Goal: Task Accomplishment & Management: Use online tool/utility

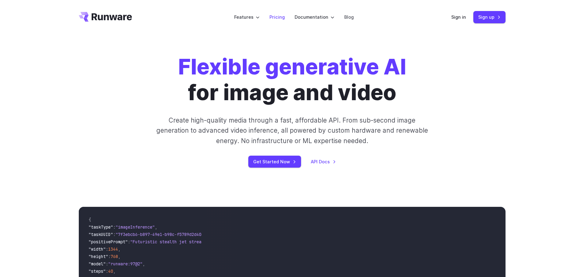
click at [274, 18] on link "Pricing" at bounding box center [276, 16] width 15 height 7
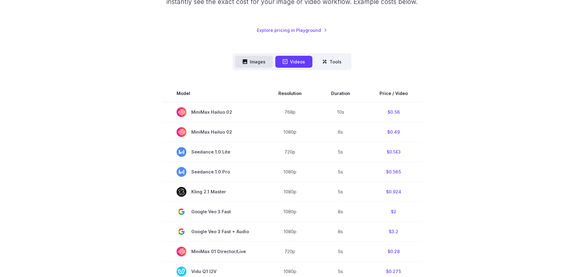
click at [257, 60] on button "Images" at bounding box center [254, 62] width 38 height 12
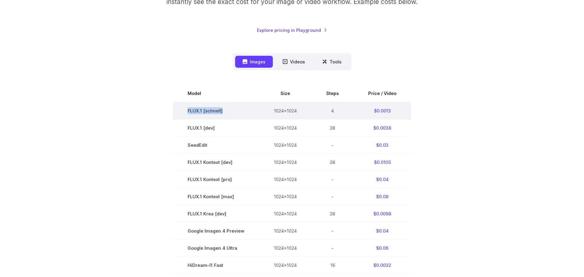
drag, startPoint x: 225, startPoint y: 111, endPoint x: 238, endPoint y: 112, distance: 13.5
click at [238, 112] on td "FLUX.1 [schnell]" at bounding box center [216, 110] width 86 height 17
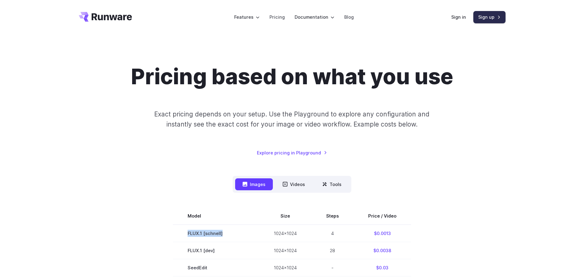
click at [480, 14] on link "Sign up" at bounding box center [489, 17] width 32 height 12
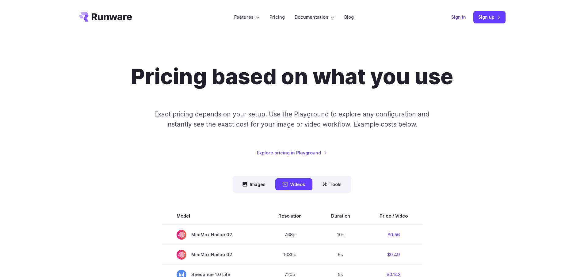
drag, startPoint x: 0, startPoint y: 0, endPoint x: 452, endPoint y: 14, distance: 452.3
click at [452, 14] on link "Sign in" at bounding box center [458, 16] width 15 height 7
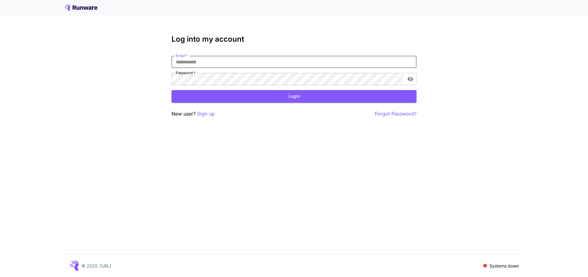
click at [199, 63] on input "Email   *" at bounding box center [294, 62] width 245 height 12
type input "**********"
click button "Login" at bounding box center [294, 96] width 245 height 13
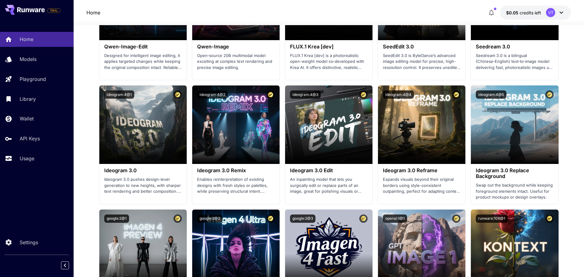
scroll to position [766, 0]
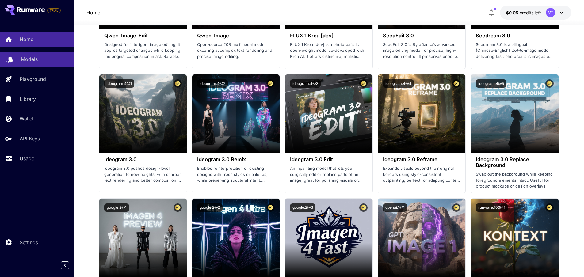
click at [35, 61] on p "Models" at bounding box center [29, 58] width 17 height 7
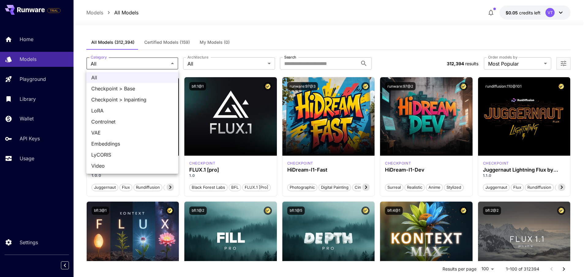
click at [207, 67] on div at bounding box center [294, 138] width 588 height 277
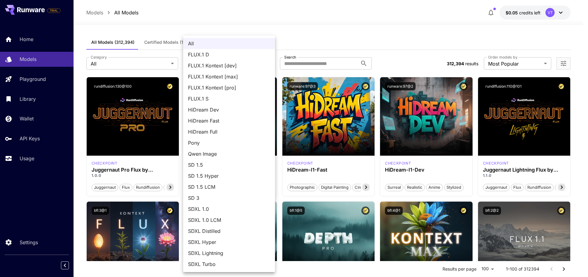
click at [157, 59] on div at bounding box center [294, 138] width 588 height 277
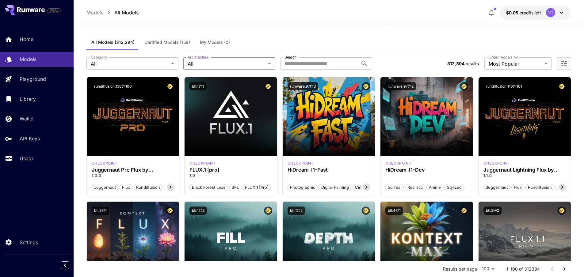
click at [156, 64] on div "All FLUX.1 D FLUX.1 Kontext [dev] FLUX.1 Kontext [max] FLUX.1 Kontext [pro] FLU…" at bounding box center [292, 138] width 584 height 277
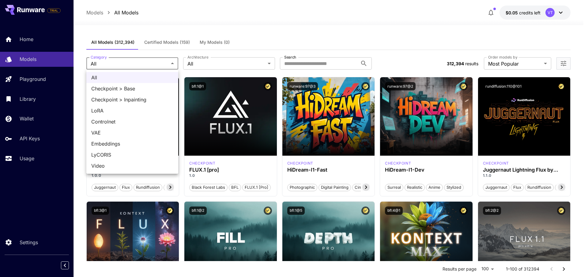
click at [248, 54] on div at bounding box center [294, 138] width 588 height 277
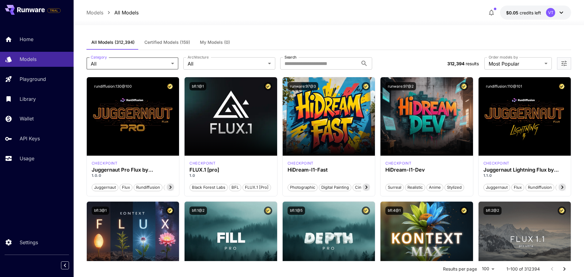
click at [241, 60] on div "All Checkpoint > Base Checkpoint > Inpainting LoRA Controlnet VAE Embeddings Ly…" at bounding box center [292, 138] width 584 height 277
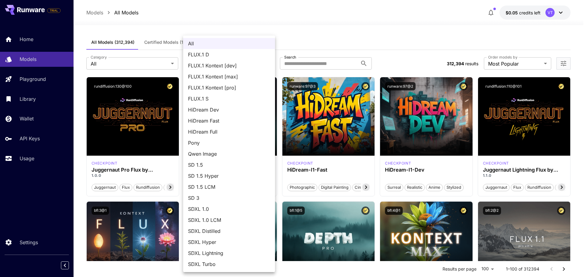
click at [226, 56] on span "FLUX.1 D" at bounding box center [229, 54] width 82 height 7
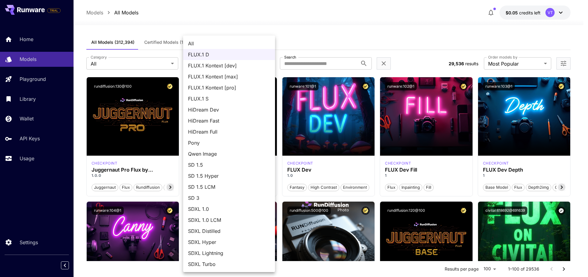
click at [225, 84] on span "FLUX.1 Kontext [pro]" at bounding box center [229, 87] width 82 height 7
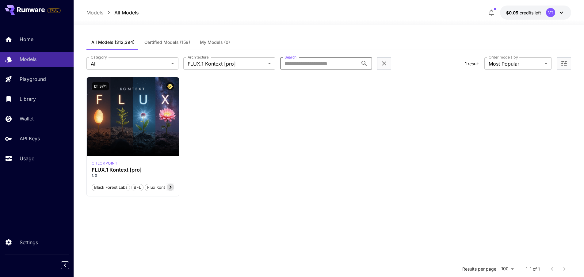
click at [290, 62] on input "Search" at bounding box center [319, 63] width 78 height 12
click at [237, 63] on body "**********" at bounding box center [292, 194] width 584 height 388
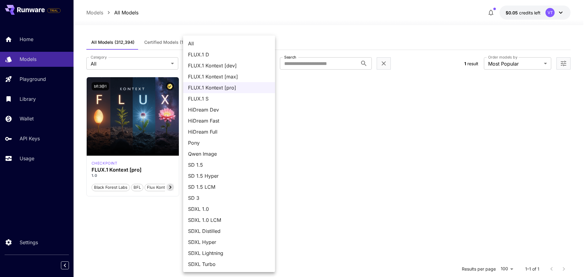
click at [210, 45] on span "All" at bounding box center [229, 43] width 82 height 7
type input "***"
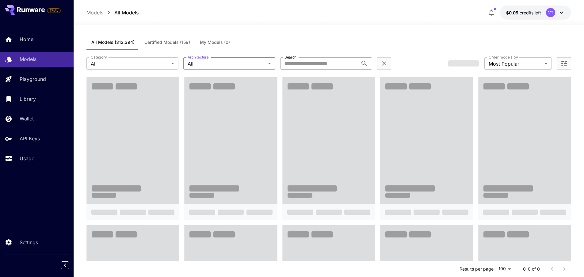
click at [294, 66] on input "Search" at bounding box center [319, 63] width 78 height 12
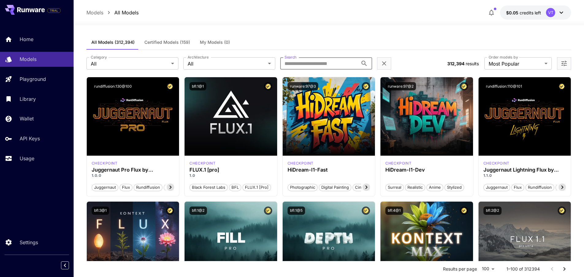
click at [313, 63] on input "Search" at bounding box center [319, 63] width 78 height 12
paste input "**********"
type input "**********"
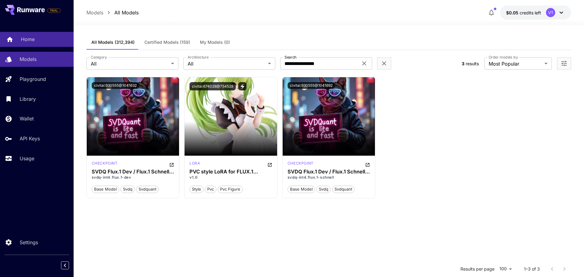
click at [15, 36] on link "Home" at bounding box center [37, 39] width 74 height 15
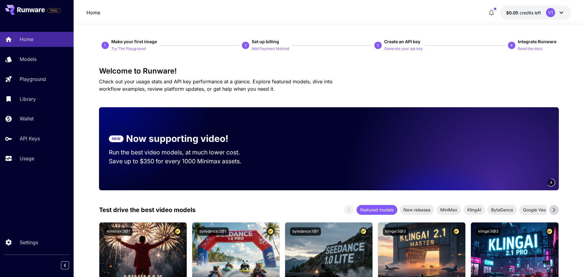
click at [526, 9] on button "$0.05 credits left VT" at bounding box center [535, 13] width 71 height 14
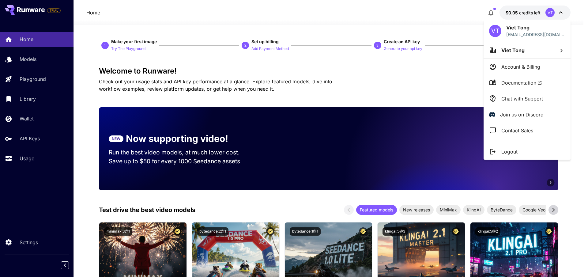
click at [395, 12] on div at bounding box center [294, 138] width 588 height 277
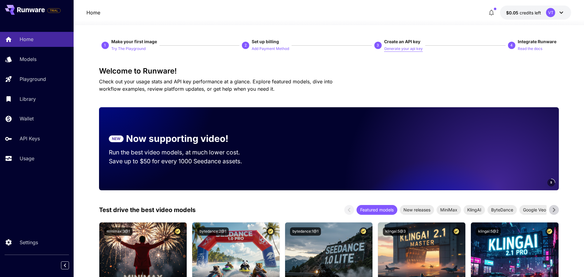
click at [390, 48] on p "Generate your api key" at bounding box center [403, 49] width 39 height 6
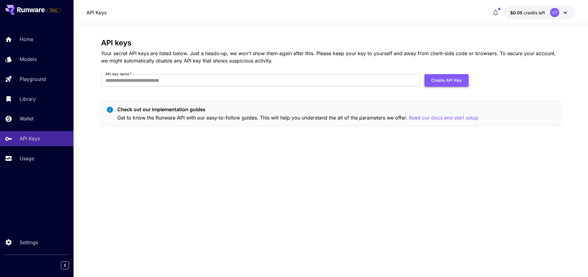
click at [439, 78] on button "Create API Key" at bounding box center [447, 80] width 44 height 13
click at [177, 79] on input "API key name   *" at bounding box center [260, 80] width 319 height 12
type input "*"
type input "*****"
click at [454, 83] on button "Create API Key" at bounding box center [447, 80] width 44 height 13
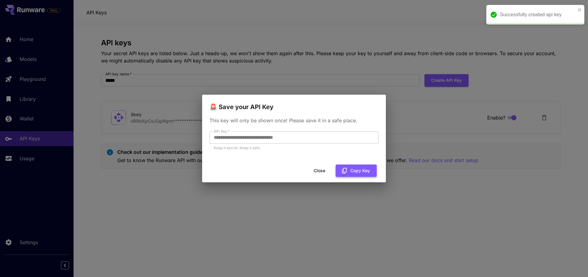
click at [346, 168] on icon "button" at bounding box center [344, 171] width 5 height 6
click at [317, 167] on button "Close" at bounding box center [320, 171] width 28 height 13
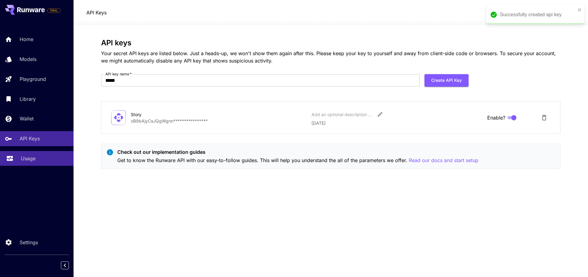
click at [30, 163] on link "Usage" at bounding box center [37, 158] width 74 height 15
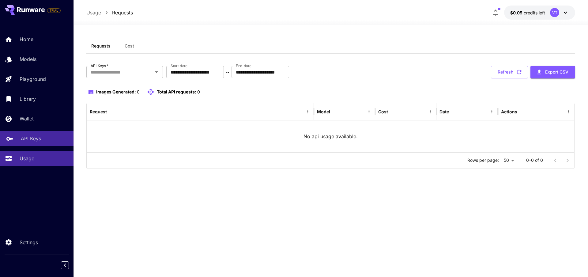
click at [17, 135] on link "API Keys" at bounding box center [37, 138] width 74 height 15
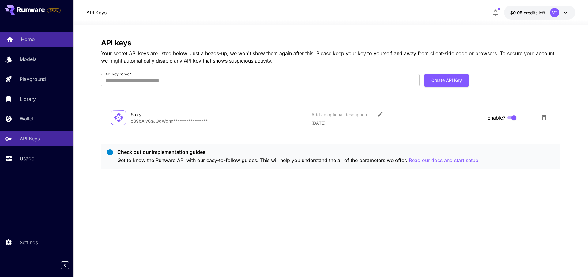
click at [26, 44] on link "Home" at bounding box center [37, 39] width 74 height 15
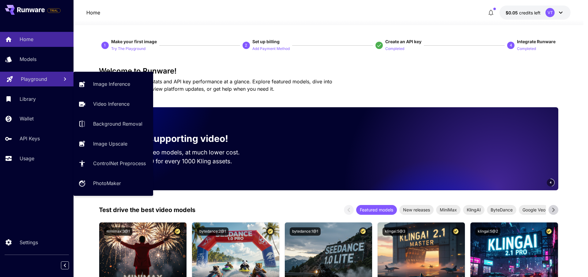
click at [41, 83] on link "Playground" at bounding box center [37, 79] width 74 height 15
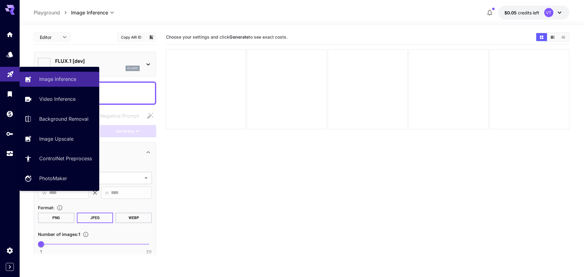
type input "**********"
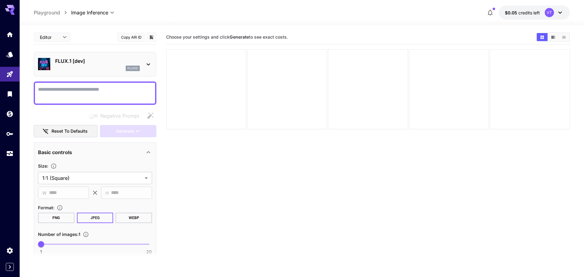
click at [148, 67] on icon at bounding box center [148, 64] width 7 height 7
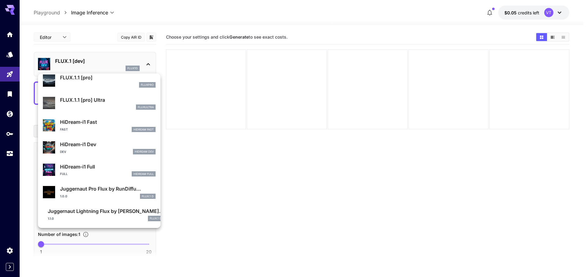
scroll to position [429, 0]
click at [233, 157] on div at bounding box center [294, 138] width 588 height 277
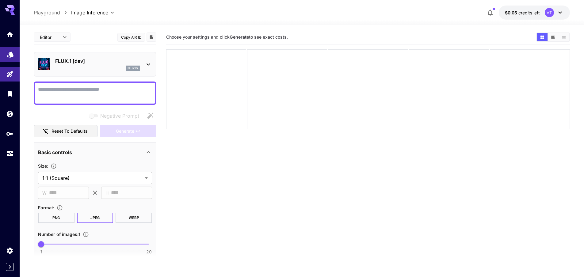
click at [14, 56] on icon "Models" at bounding box center [10, 52] width 7 height 7
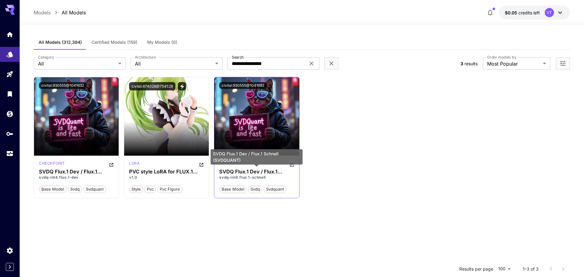
click at [246, 173] on h3 "SVDQ Flux.1 Dev / Flux.1 Schnell (SVDQUANT)" at bounding box center [256, 172] width 75 height 6
click at [292, 165] on div "SVDQ Flux.1 Dev / Flux.1 Schnell (SVDQUANT)" at bounding box center [257, 159] width 92 height 20
click at [313, 171] on div "Launch in Playground civitai:930555@1041632 checkpoint SVDQ Flux.1 Dev / Flux.1…" at bounding box center [302, 137] width 536 height 121
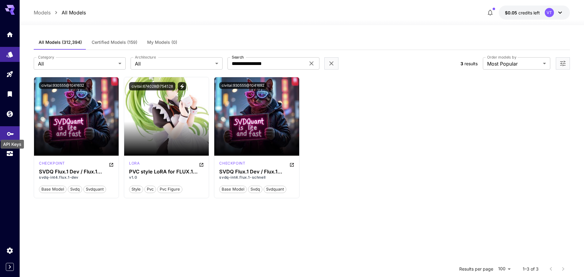
click at [13, 133] on icon "API Keys" at bounding box center [10, 133] width 7 height 4
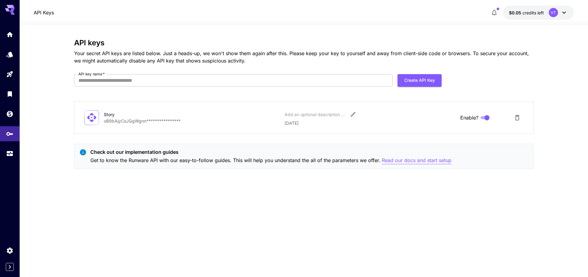
click at [386, 159] on p "Read our docs and start setup" at bounding box center [417, 161] width 70 height 8
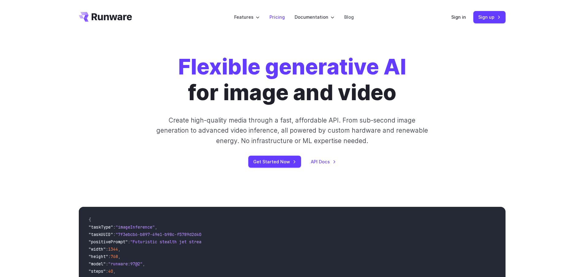
click at [278, 17] on link "Pricing" at bounding box center [276, 16] width 15 height 7
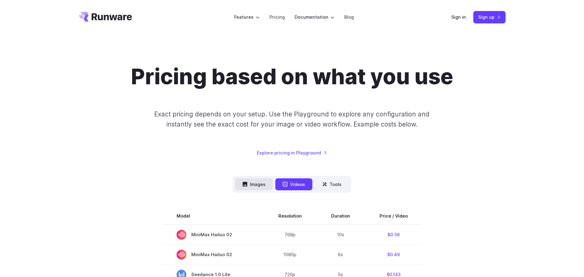
click at [255, 185] on button "Images" at bounding box center [254, 184] width 38 height 12
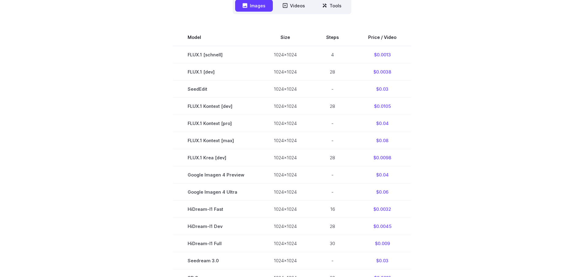
scroll to position [184, 0]
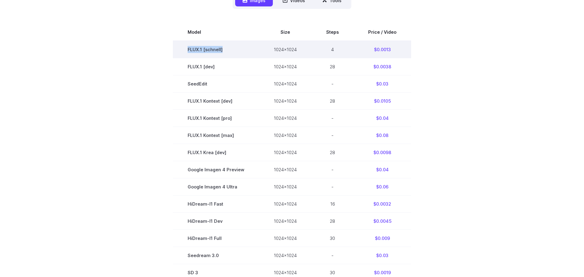
drag, startPoint x: 188, startPoint y: 50, endPoint x: 226, endPoint y: 47, distance: 37.2
click at [226, 47] on td "FLUX.1 [schnell]" at bounding box center [216, 49] width 86 height 17
copy td "FLUX.1 [schnell]"
click at [373, 49] on td "$0.0013" at bounding box center [382, 49] width 58 height 17
click at [226, 45] on td "FLUX.1 [schnell]" at bounding box center [216, 49] width 86 height 17
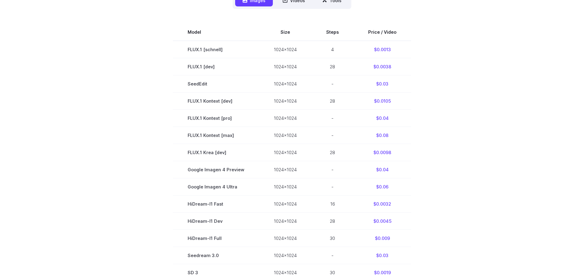
scroll to position [153, 0]
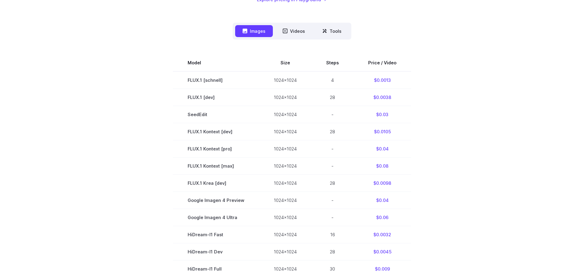
drag, startPoint x: 178, startPoint y: 61, endPoint x: 420, endPoint y: 85, distance: 243.6
click at [420, 85] on section "Model Size Steps Price / Video FLUX.1 [schnell] 1024x1024 4 $0.0013 FLUX.1 [dev…" at bounding box center [292, 200] width 427 height 292
click at [150, 55] on section "Model Size Steps Price / Video FLUX.1 [schnell] 1024x1024 4 $0.0013 FLUX.1 [dev…" at bounding box center [292, 200] width 427 height 292
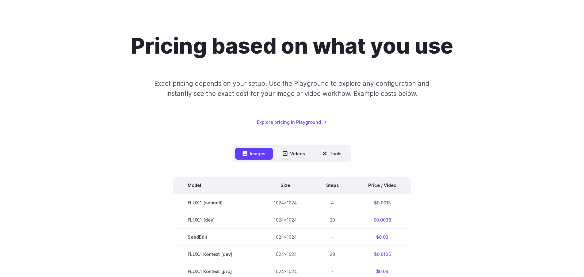
scroll to position [0, 0]
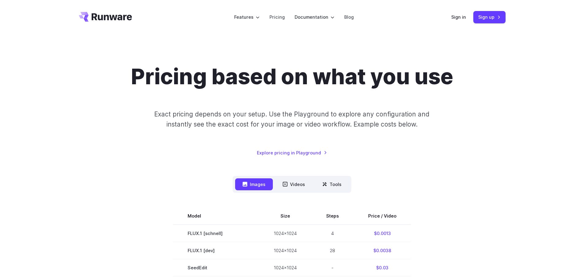
drag, startPoint x: 140, startPoint y: 14, endPoint x: 102, endPoint y: 4, distance: 38.7
click at [135, 13] on header "Features Tasks Image generation Video generation Sonic Inference Engine™ Models…" at bounding box center [291, 17] width 441 height 34
